Goal: Browse casually: Explore the website without a specific task or goal

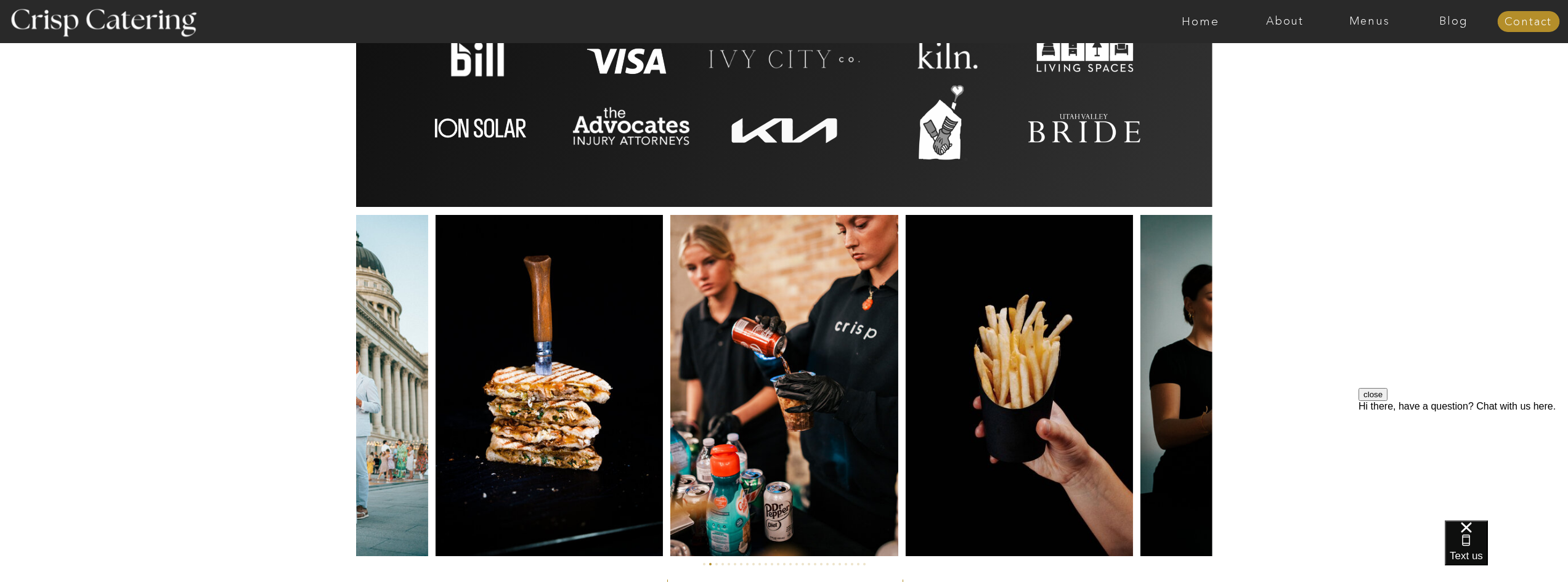
scroll to position [2756, 0]
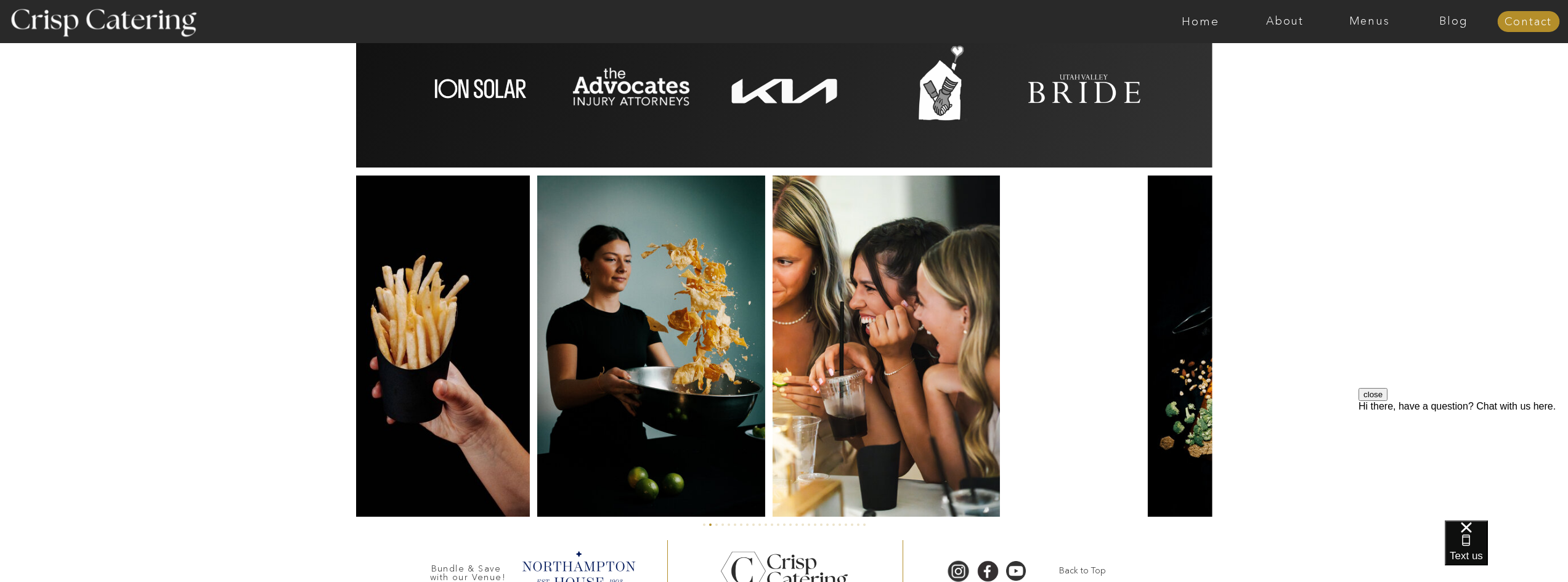
click at [452, 384] on img at bounding box center [415, 346] width 227 height 341
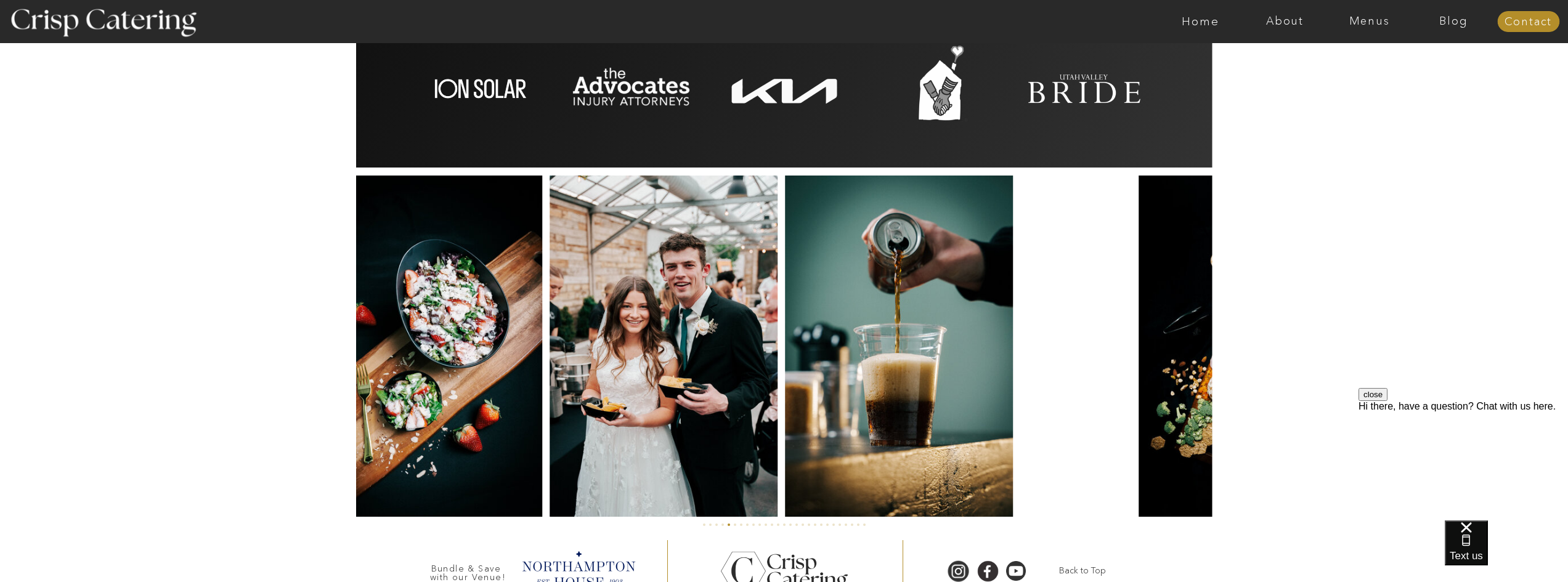
click at [542, 403] on img at bounding box center [429, 346] width 228 height 341
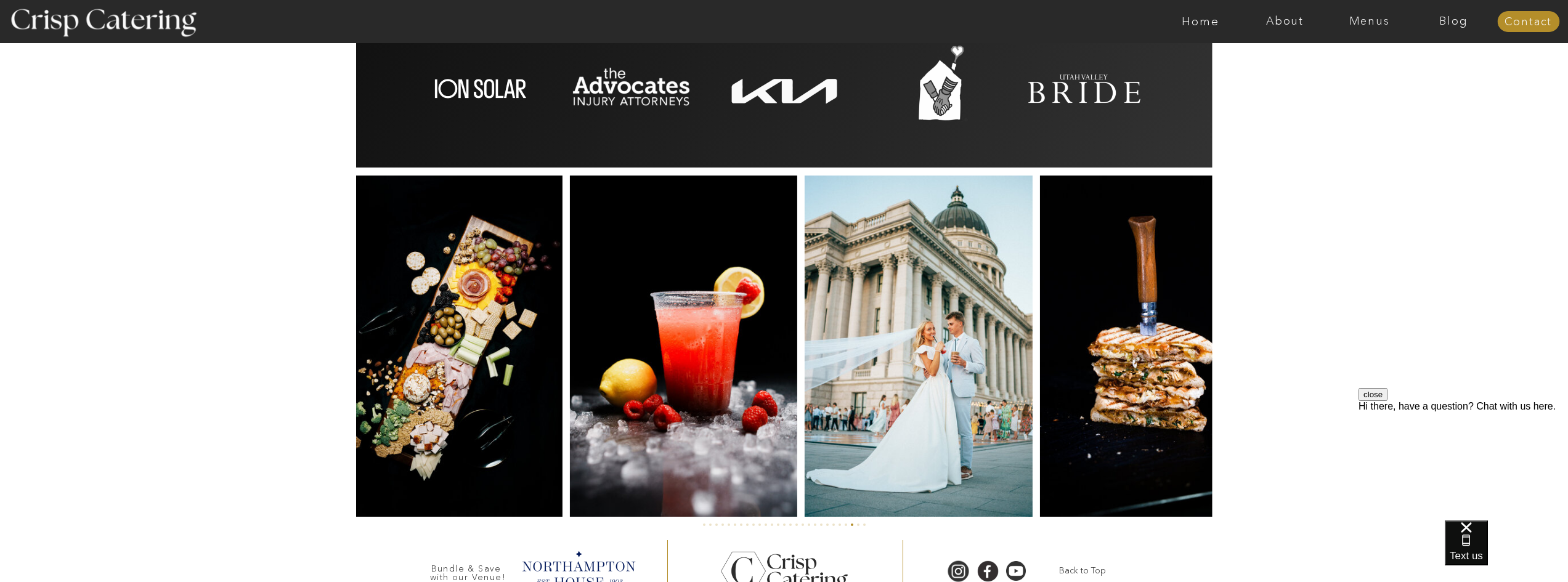
click at [615, 419] on img at bounding box center [683, 346] width 227 height 341
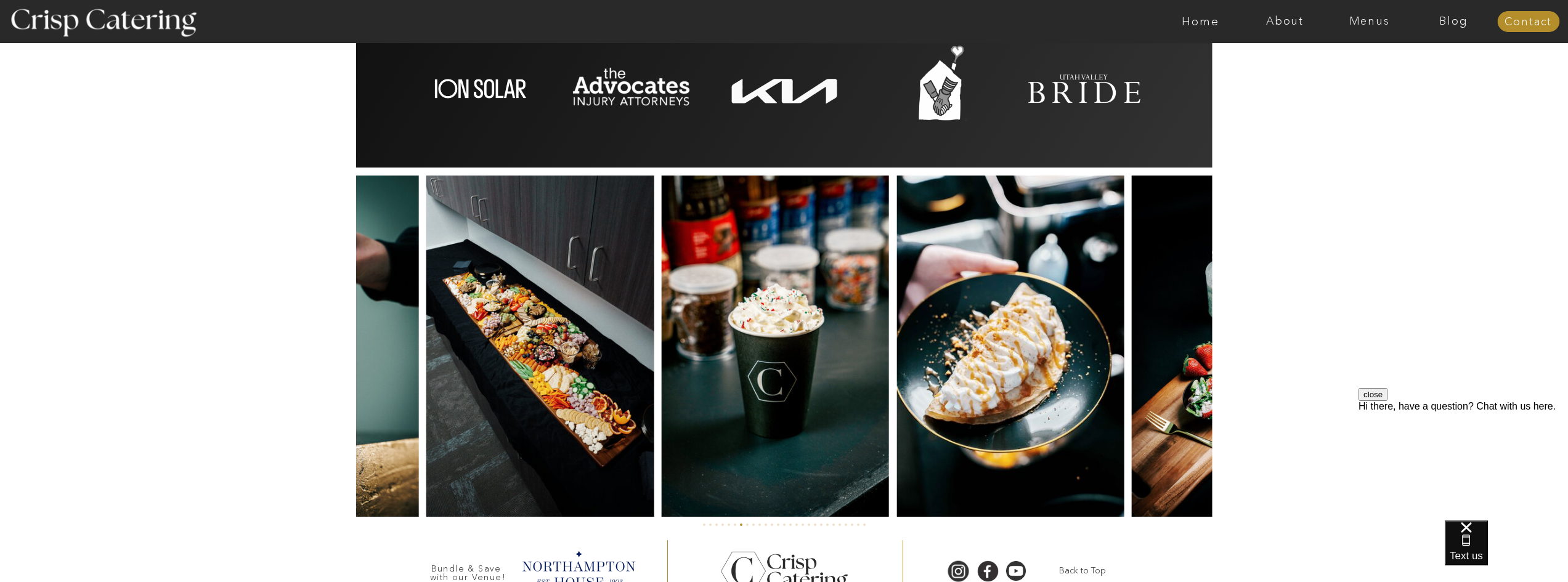
click at [454, 348] on img at bounding box center [540, 346] width 228 height 341
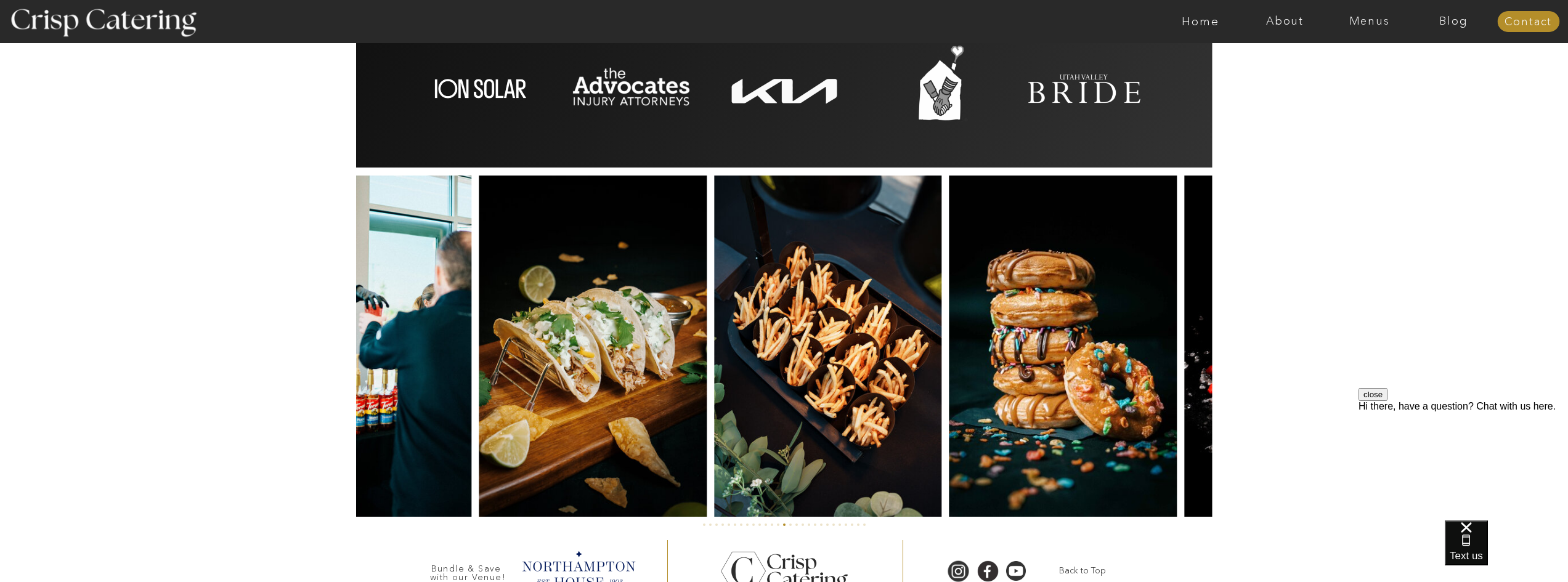
click at [936, 364] on div at bounding box center [784, 346] width 900 height 341
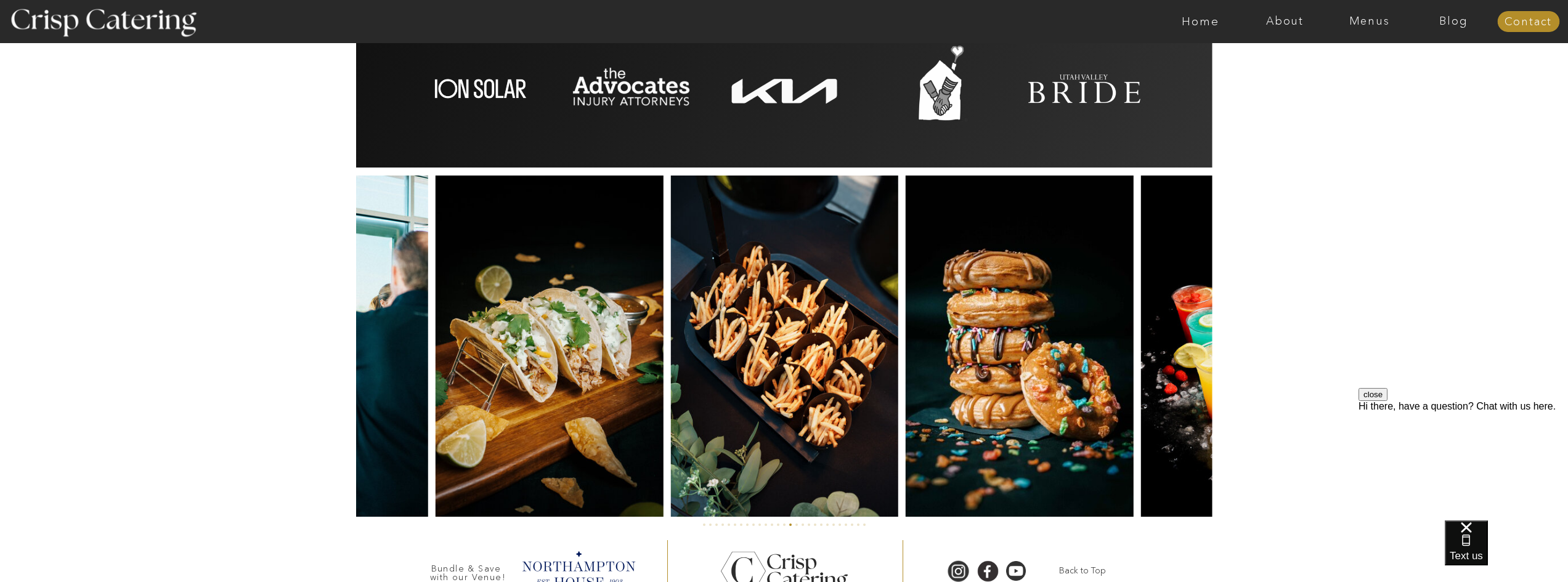
drag, startPoint x: 1219, startPoint y: 309, endPoint x: 904, endPoint y: 328, distance: 315.6
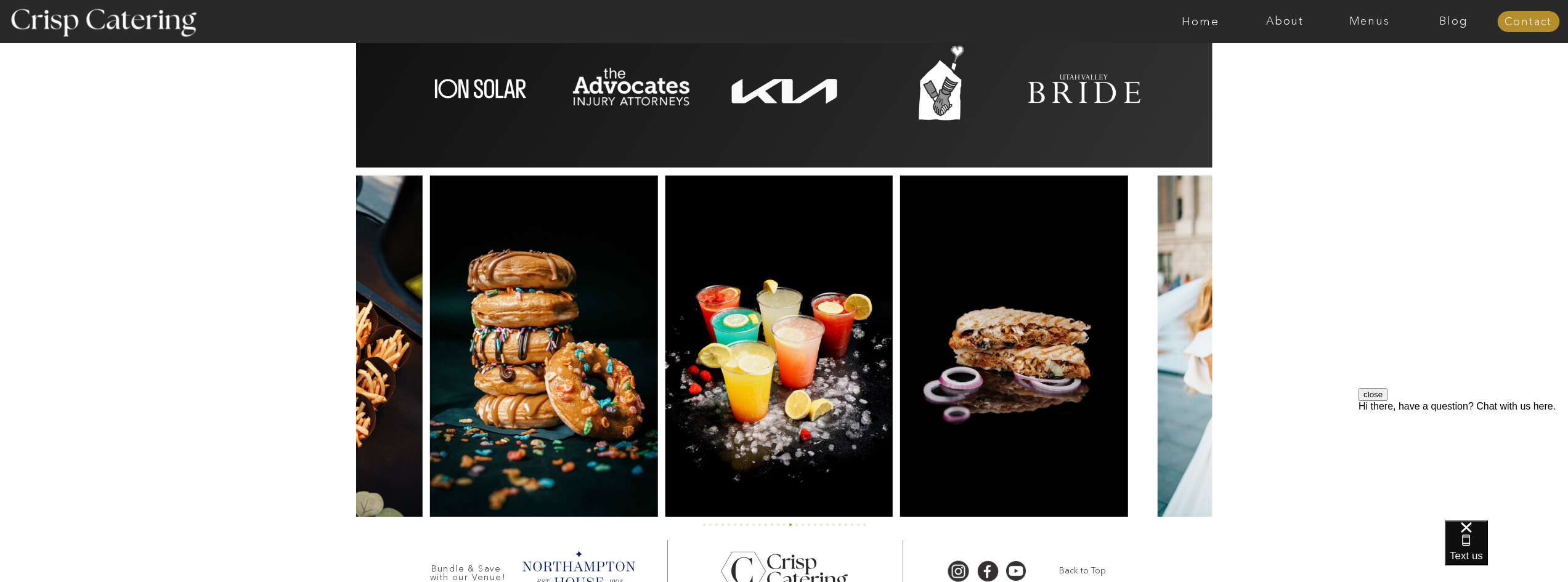
click at [613, 337] on img at bounding box center [544, 346] width 228 height 341
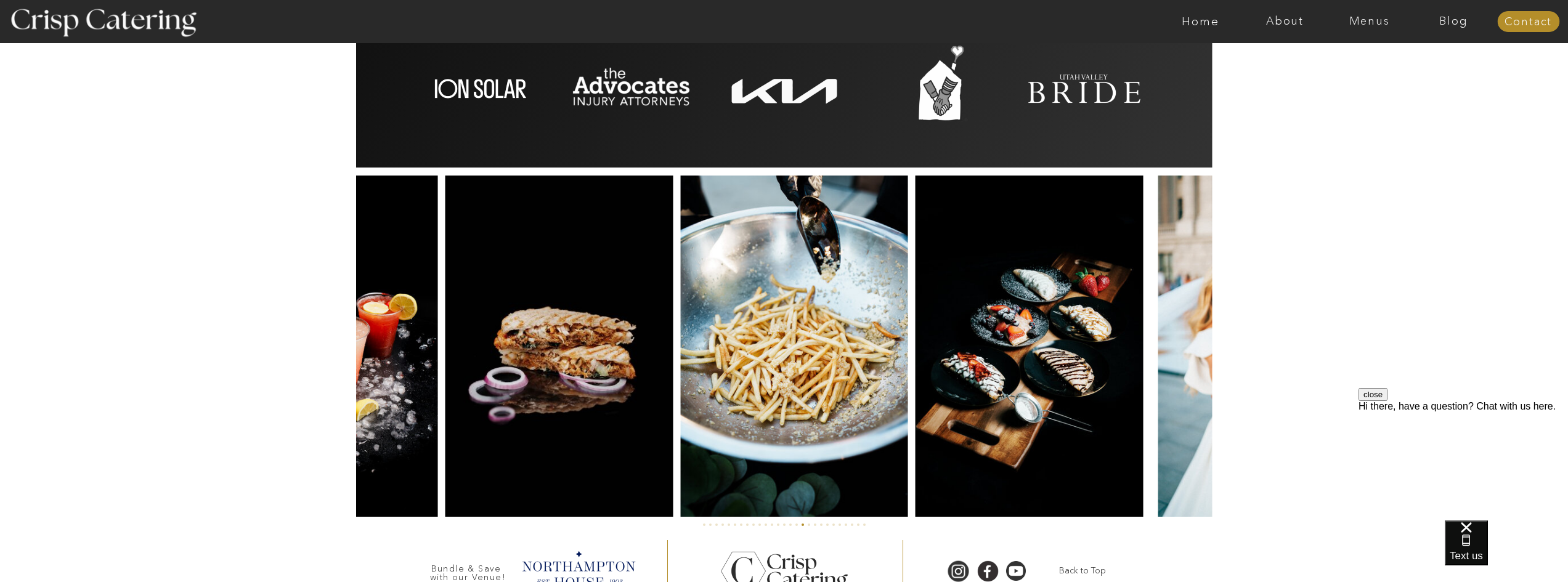
click at [629, 340] on img at bounding box center [559, 346] width 227 height 341
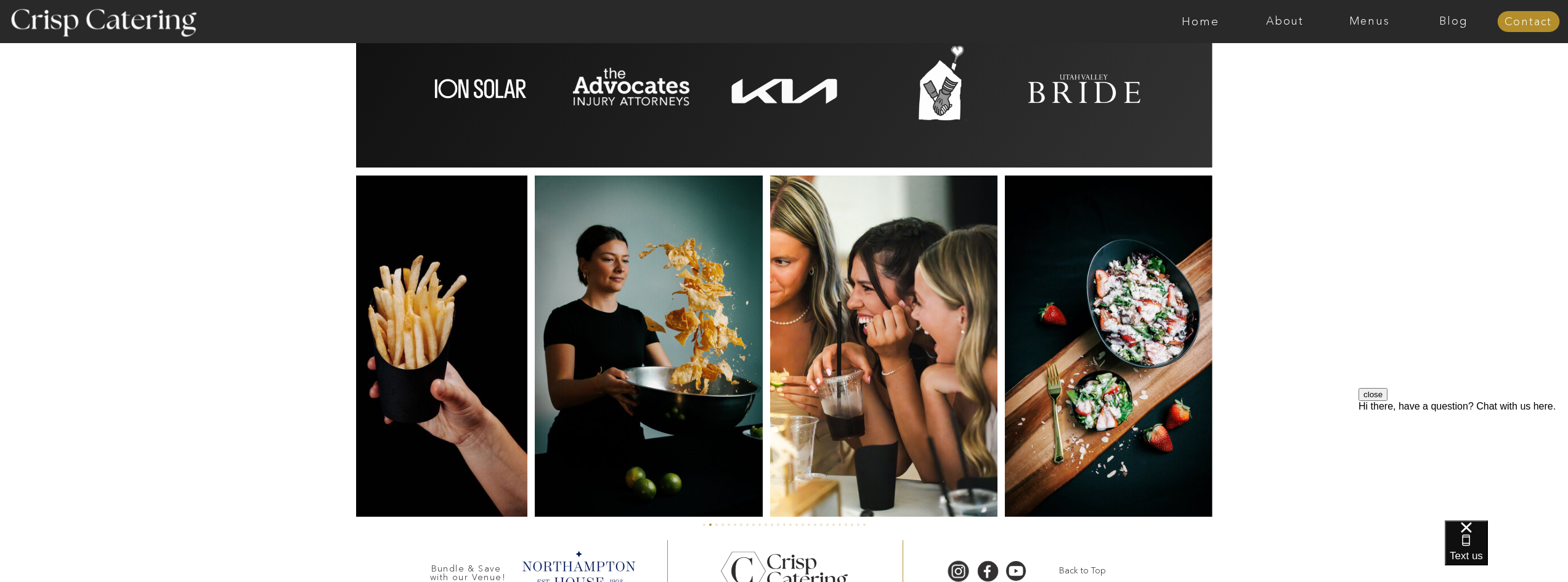
click at [535, 361] on img at bounding box center [649, 346] width 228 height 341
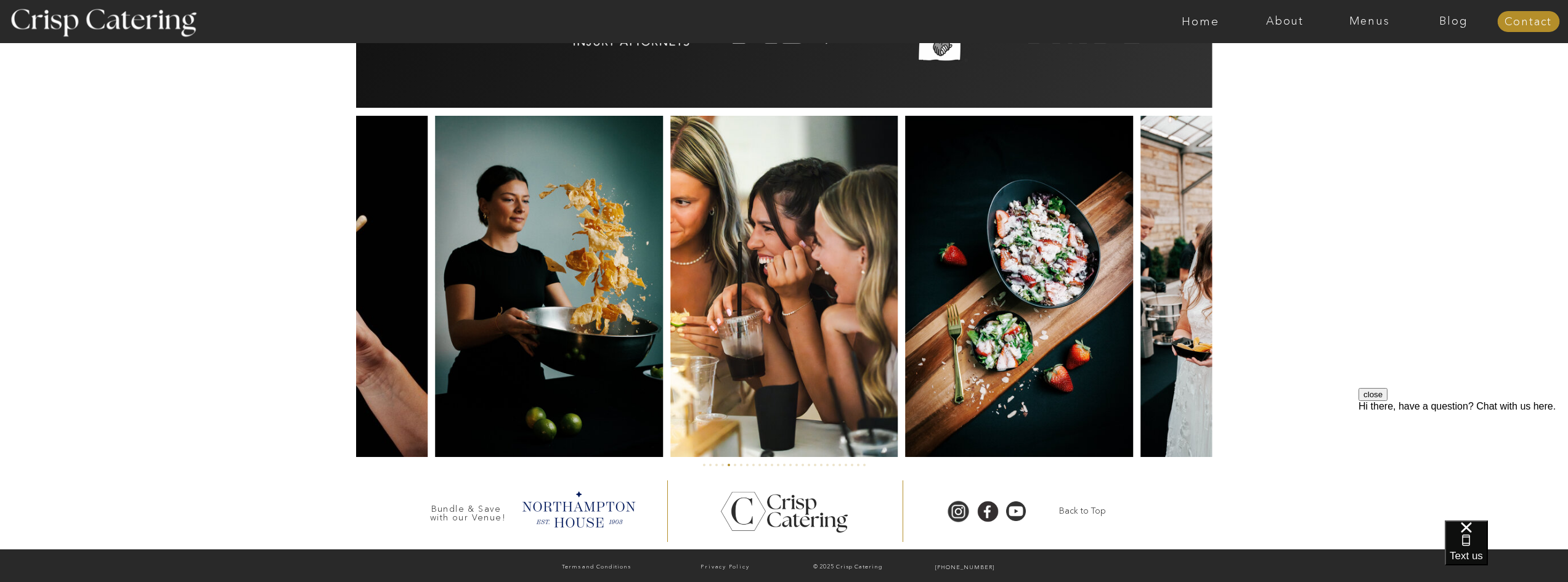
scroll to position [2817, 0]
